Goal: Information Seeking & Learning: Learn about a topic

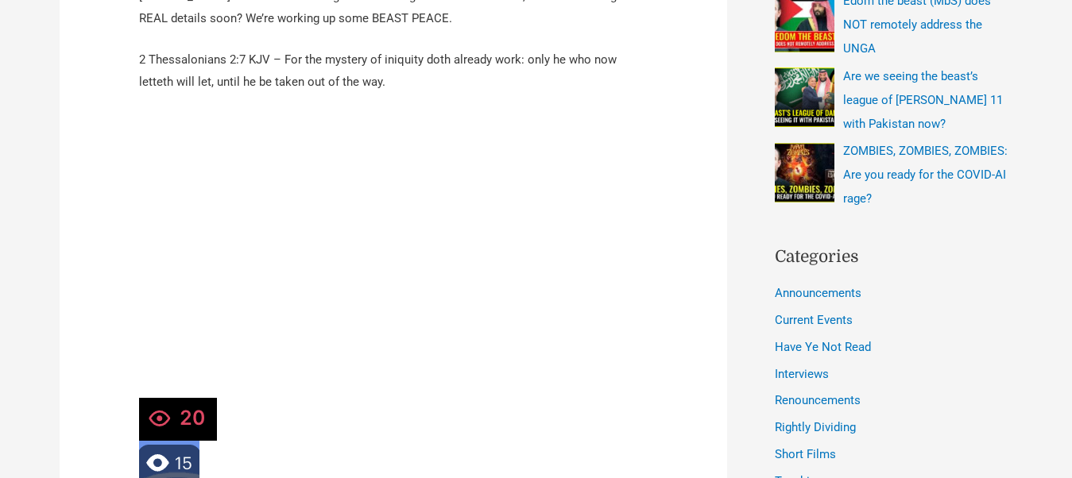
scroll to position [176, 0]
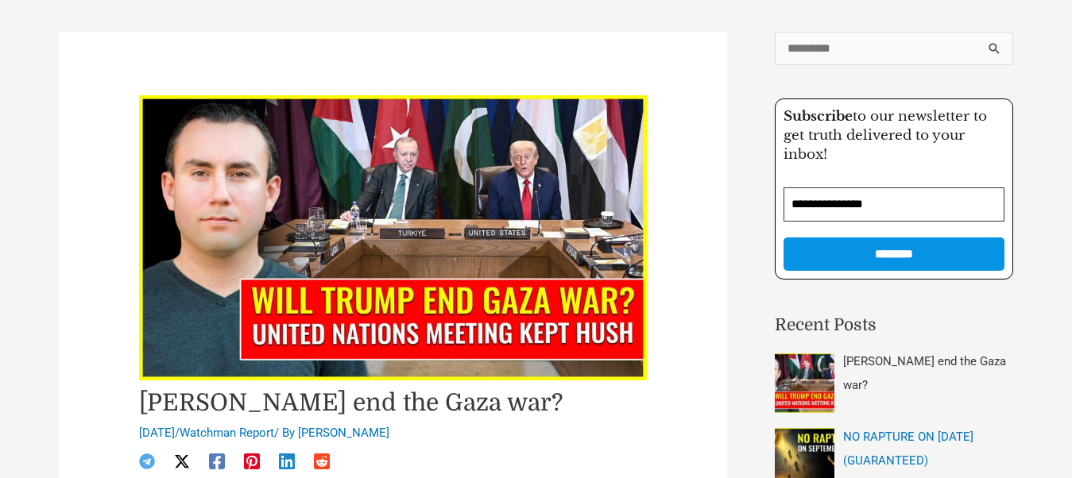
click at [936, 366] on span "[PERSON_NAME] end the Gaza war?" at bounding box center [924, 373] width 163 height 38
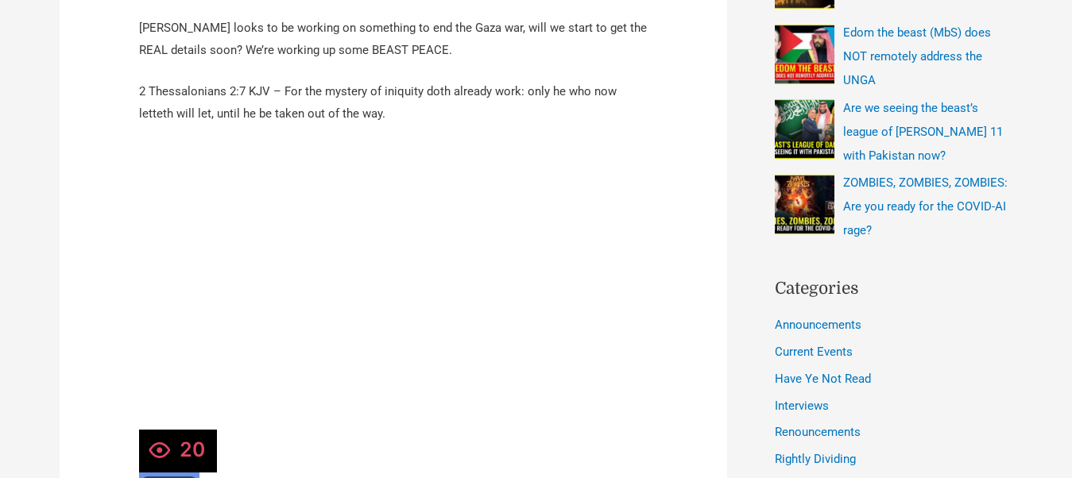
scroll to position [671, 0]
